Goal: Transaction & Acquisition: Purchase product/service

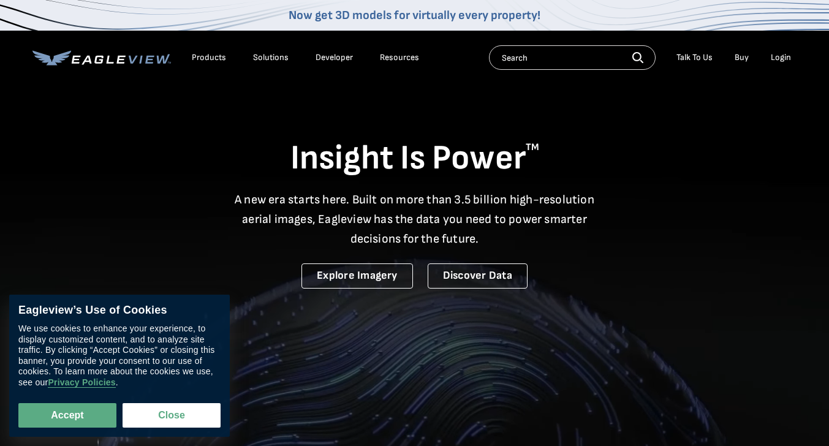
click at [768, 50] on li "Login" at bounding box center [780, 57] width 32 height 18
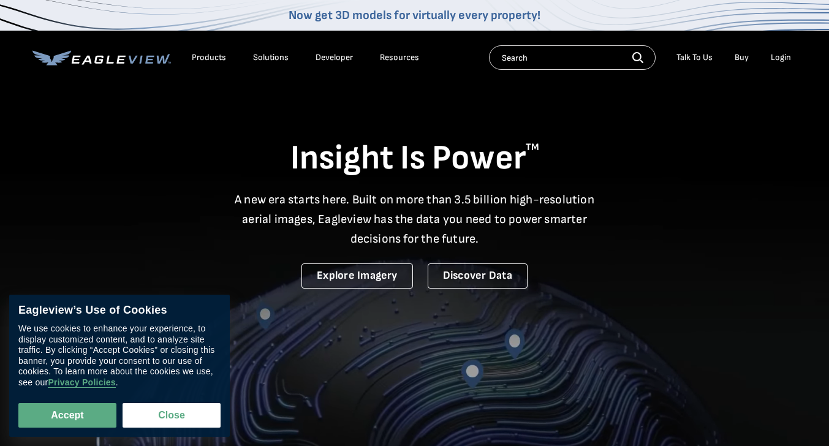
click at [775, 62] on div "Login" at bounding box center [781, 57] width 20 height 11
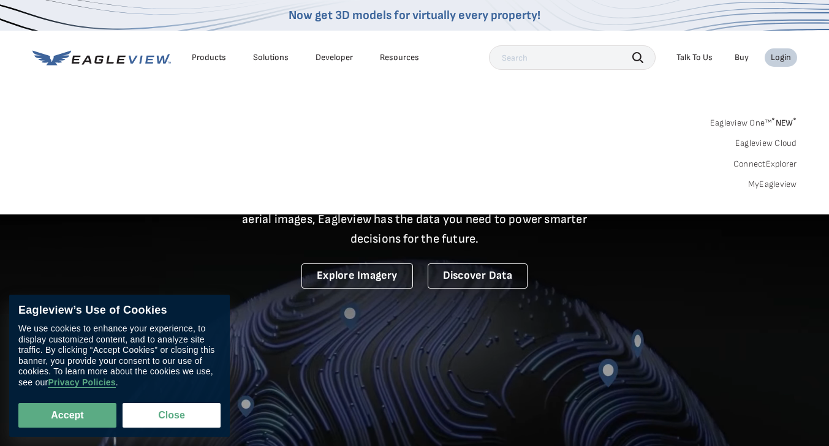
click at [764, 183] on link "MyEagleview" at bounding box center [772, 184] width 49 height 11
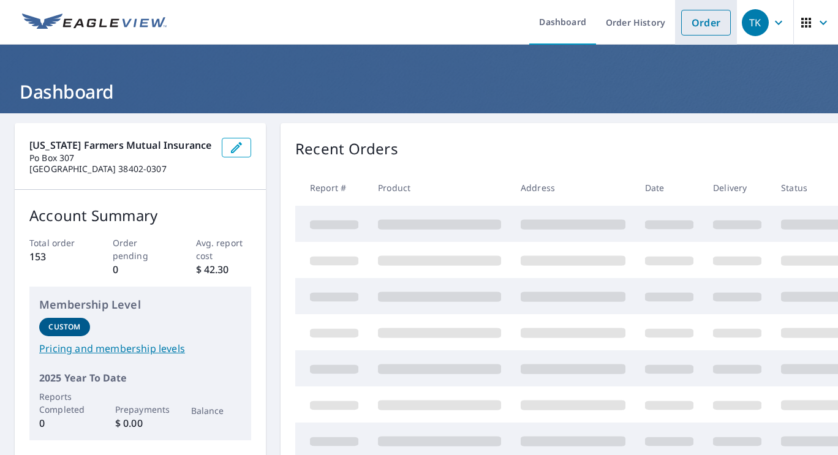
drag, startPoint x: 695, startPoint y: 20, endPoint x: 675, endPoint y: 25, distance: 20.8
click at [695, 20] on link "Order" at bounding box center [706, 23] width 50 height 26
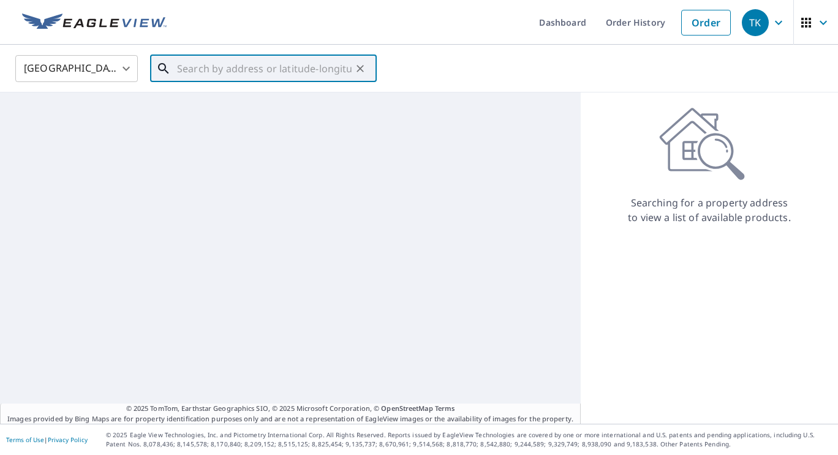
click at [266, 67] on input "text" at bounding box center [264, 68] width 175 height 34
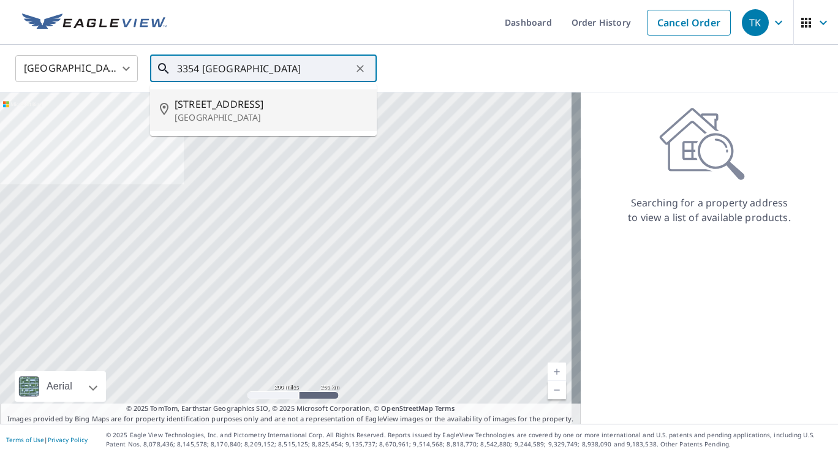
click at [266, 115] on p "Spring Hill, TN 37174" at bounding box center [271, 117] width 192 height 12
type input "3354 Taylorwood Ln Spring Hill, TN 37174"
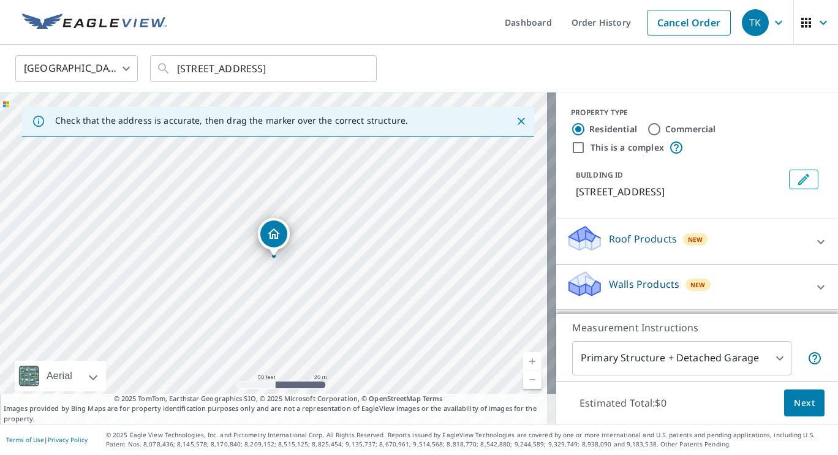
click at [733, 363] on body "TK TK Dashboard Order History Cancel Order TK United States US ​ 3354 Taylorwoo…" at bounding box center [419, 227] width 838 height 455
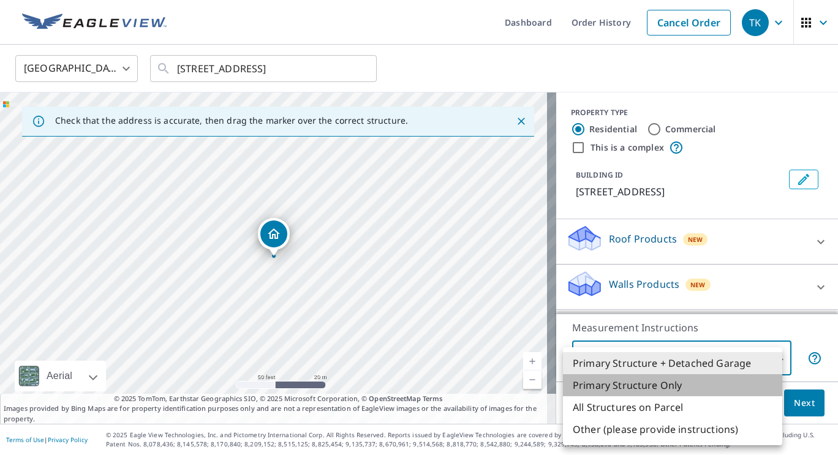
click at [632, 387] on li "Primary Structure Only" at bounding box center [672, 385] width 219 height 22
type input "2"
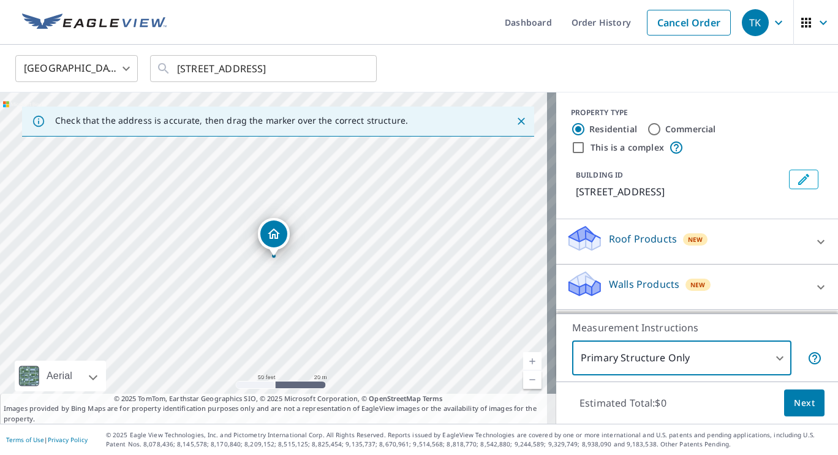
click at [655, 246] on p "Roof Products" at bounding box center [643, 239] width 68 height 15
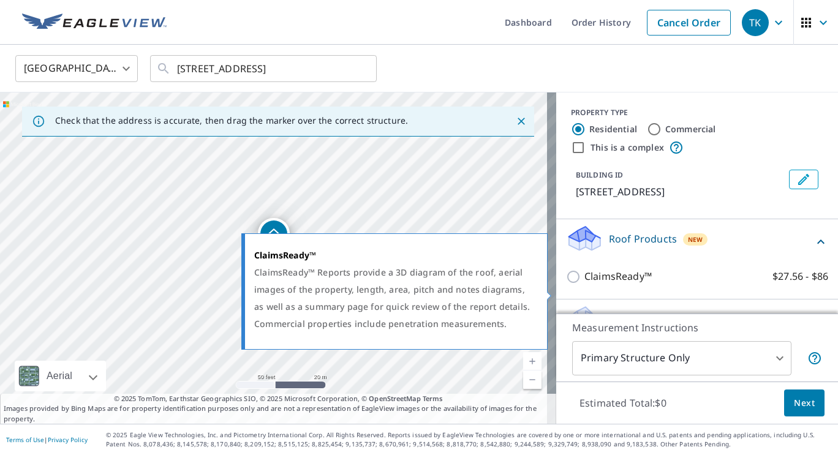
click at [630, 284] on p "ClaimsReady™" at bounding box center [617, 276] width 67 height 15
click at [584, 284] on input "ClaimsReady™ $27.56 - $86" at bounding box center [575, 277] width 18 height 15
checkbox input "true"
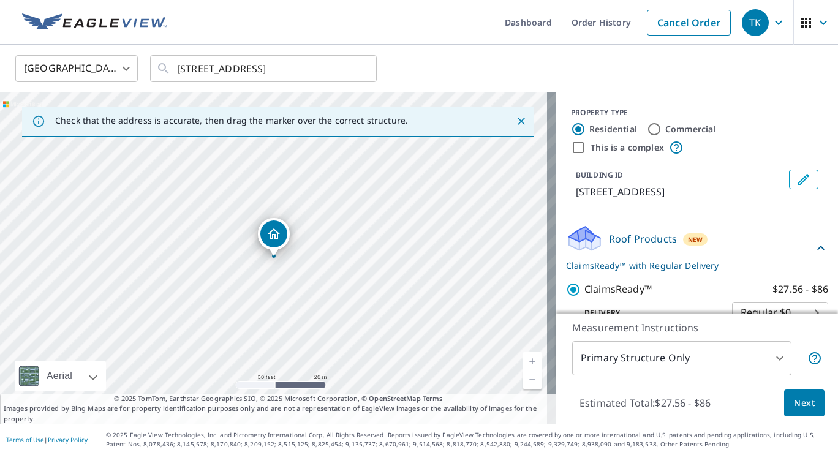
click at [794, 406] on span "Next" at bounding box center [804, 403] width 21 height 15
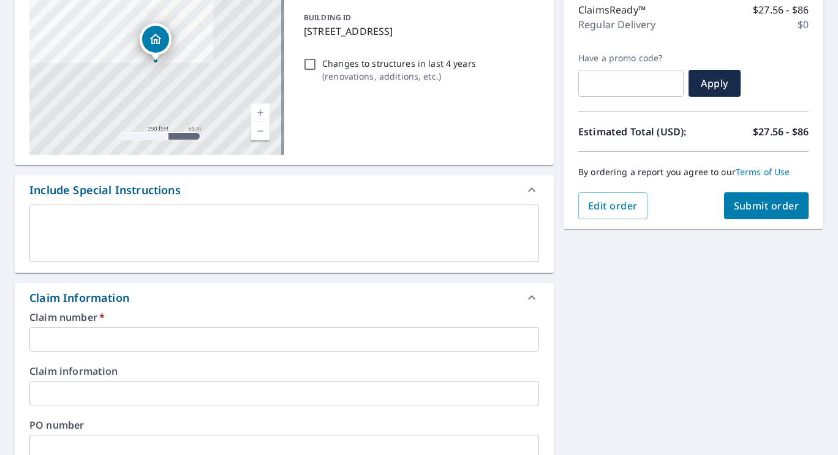
scroll to position [166, 0]
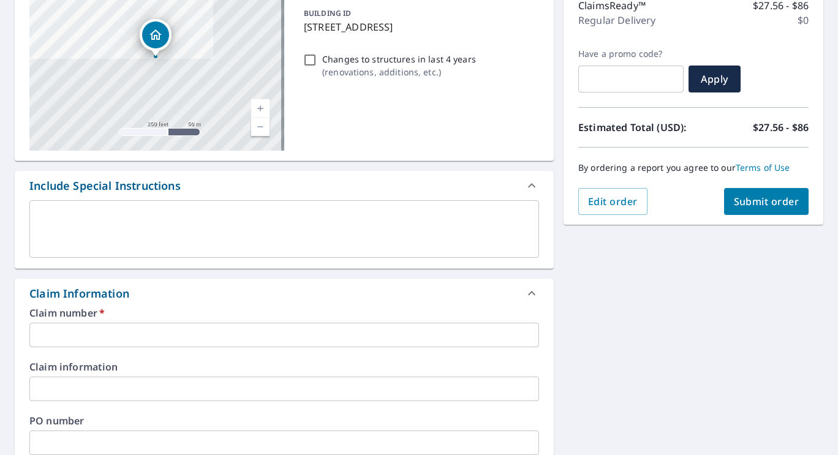
click at [105, 342] on input "text" at bounding box center [284, 335] width 510 height 25
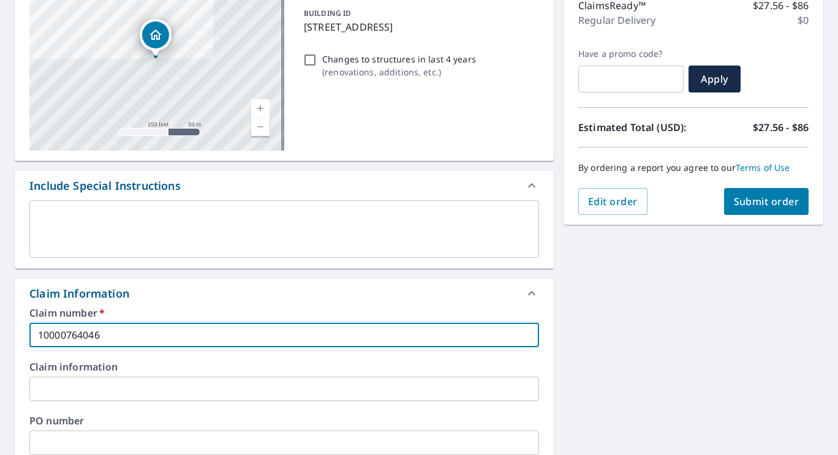
type input "10000764046"
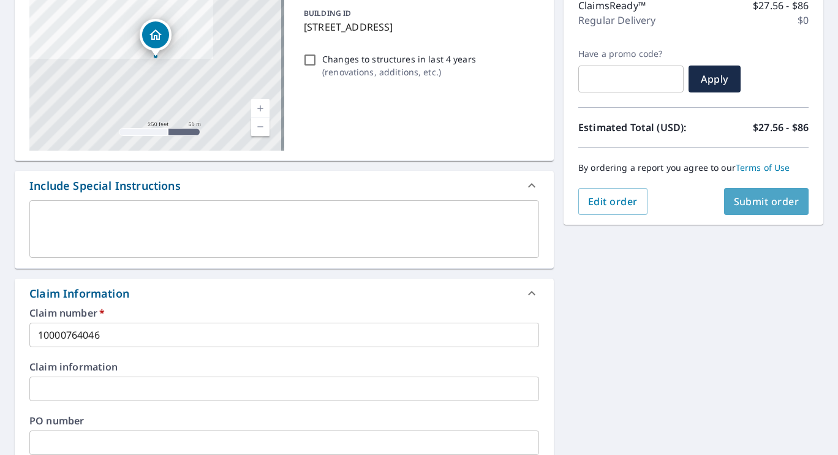
click at [749, 197] on span "Submit order" at bounding box center [767, 201] width 66 height 13
